Goal: Obtain resource: Download file/media

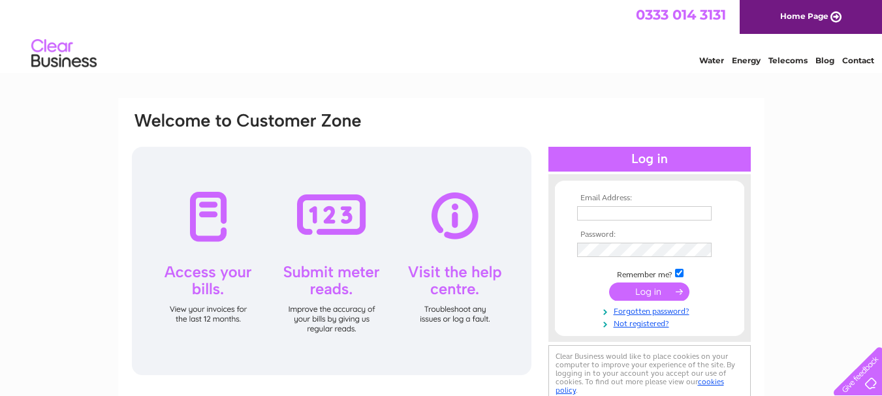
type input "[PERSON_NAME][EMAIL_ADDRESS][DOMAIN_NAME]"
click at [647, 291] on input "submit" at bounding box center [649, 292] width 80 height 18
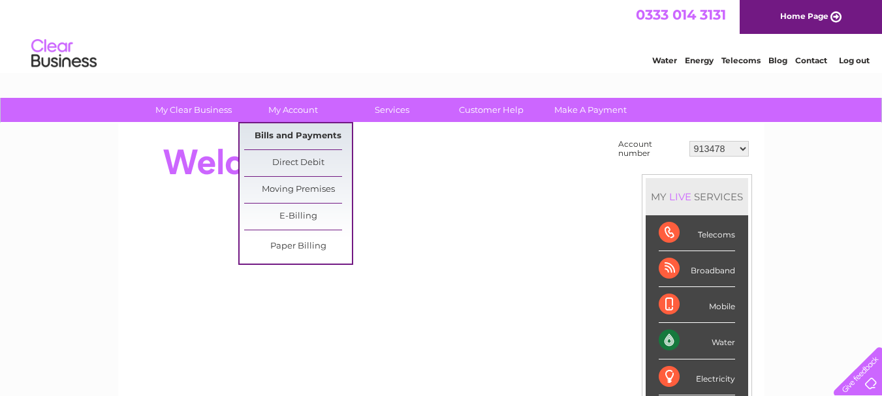
click at [300, 134] on link "Bills and Payments" at bounding box center [298, 136] width 108 height 26
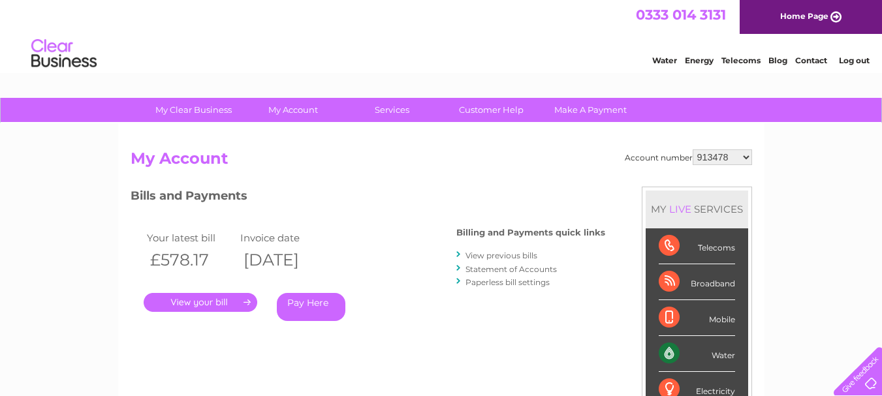
click at [201, 301] on link "." at bounding box center [201, 302] width 114 height 19
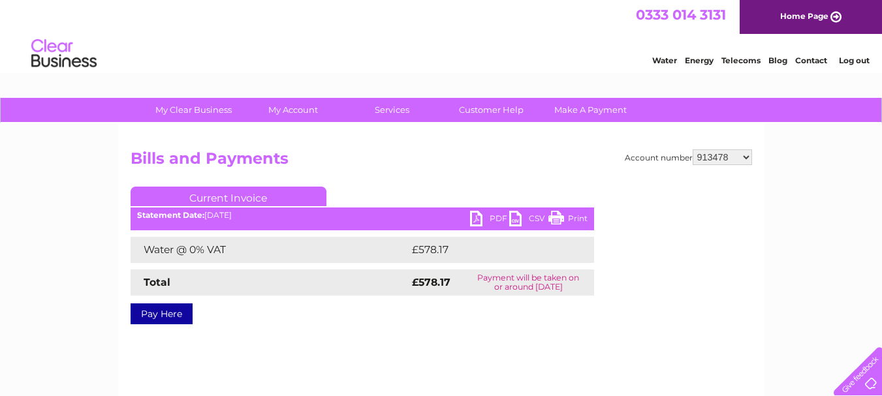
click at [479, 215] on link "PDF" at bounding box center [489, 220] width 39 height 19
click at [745, 157] on select "913478 991844 1139243 30269608 30302983" at bounding box center [722, 158] width 59 height 16
select select "991844"
click at [693, 150] on select "913478 991844 1139243 30269608 30302983" at bounding box center [722, 158] width 59 height 16
click at [475, 215] on link "PDF" at bounding box center [489, 220] width 39 height 19
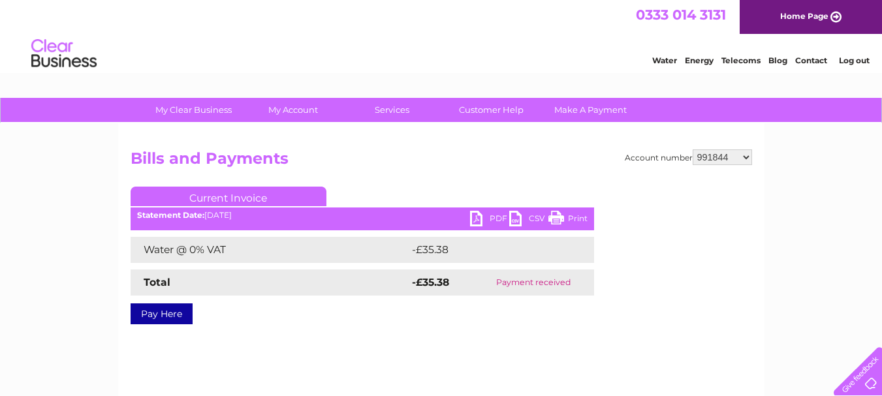
click at [744, 158] on select "913478 991844 1139243 30269608 30302983" at bounding box center [722, 158] width 59 height 16
select select "1139243"
click at [693, 150] on select "913478 991844 1139243 30269608 30302983" at bounding box center [722, 158] width 59 height 16
click at [475, 217] on link "PDF" at bounding box center [489, 220] width 39 height 19
click at [747, 159] on select "913478 991844 1139243 30269608 30302983" at bounding box center [722, 158] width 59 height 16
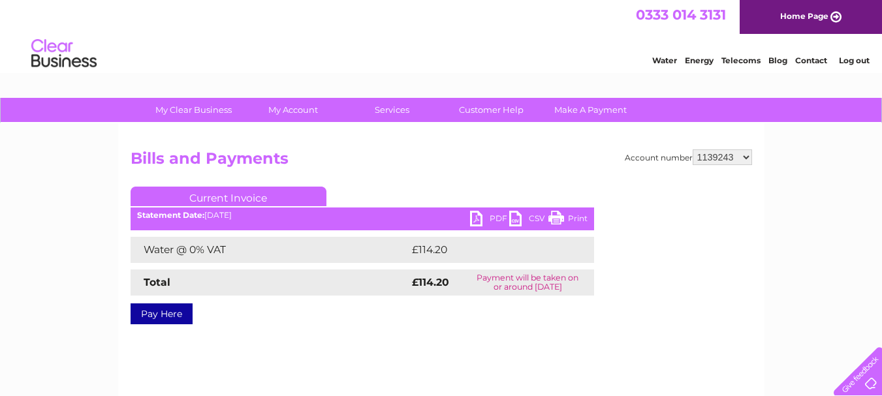
select select "30269608"
click at [693, 150] on select "913478 991844 1139243 30269608 30302983" at bounding box center [722, 158] width 59 height 16
click at [477, 216] on link "PDF" at bounding box center [489, 220] width 39 height 19
click at [748, 157] on select "913478 991844 1139243 30269608 30302983" at bounding box center [722, 158] width 59 height 16
select select "30302983"
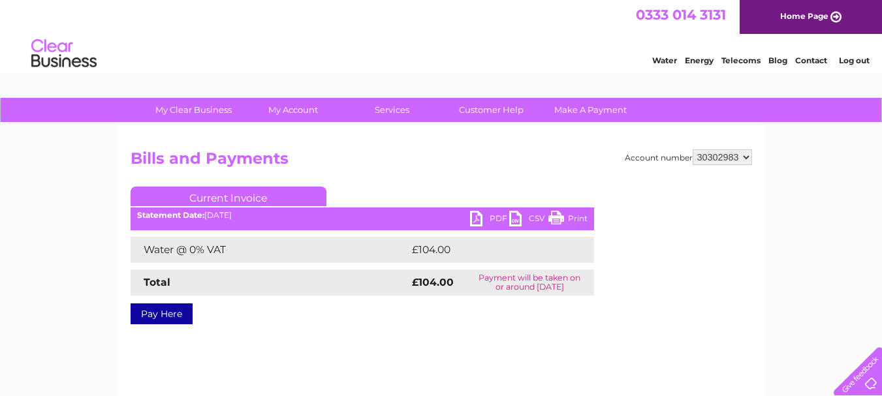
click at [693, 150] on select "913478 991844 1139243 30269608 30302983" at bounding box center [722, 158] width 59 height 16
click at [476, 219] on link "PDF" at bounding box center [489, 220] width 39 height 19
